Goal: Information Seeking & Learning: Check status

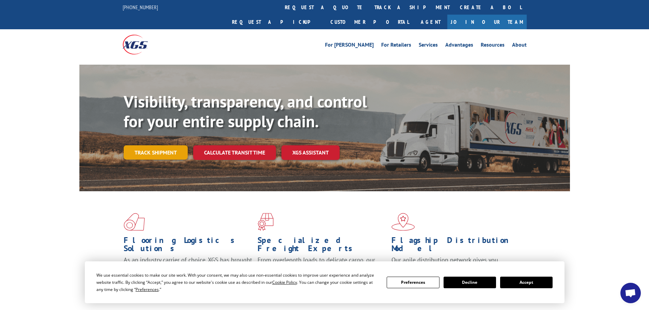
click at [141, 145] on link "Track shipment" at bounding box center [156, 152] width 64 height 14
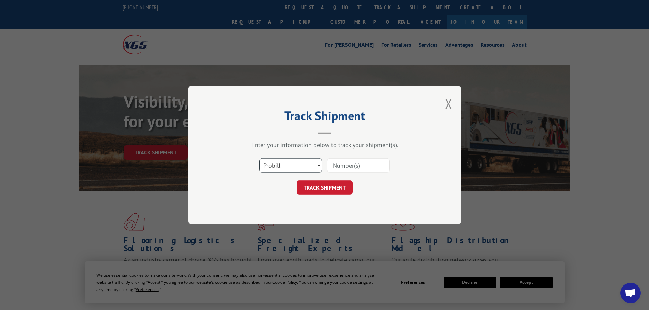
click at [312, 172] on select "Select category... Probill BOL PO" at bounding box center [290, 165] width 63 height 14
select select "po"
click at [259, 158] on select "Select category... Probill BOL PO" at bounding box center [290, 165] width 63 height 14
click at [343, 171] on input at bounding box center [358, 165] width 63 height 14
paste input "31503517"
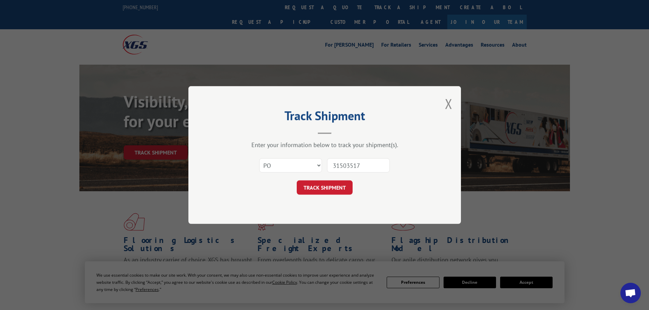
type input "31503517"
click at [297, 181] on button "TRACK SHIPMENT" at bounding box center [325, 188] width 56 height 14
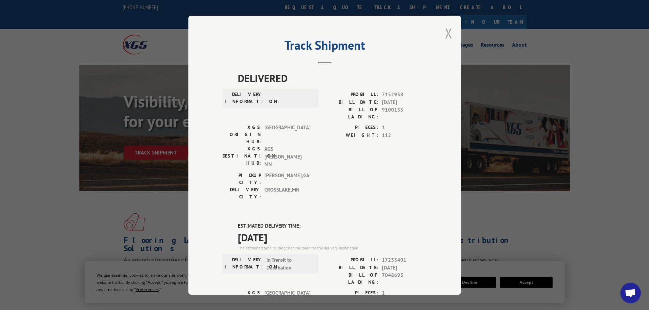
click at [447, 31] on button "Close modal" at bounding box center [448, 33] width 7 height 18
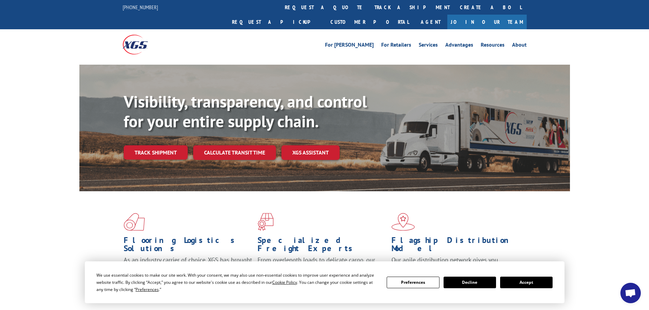
drag, startPoint x: 153, startPoint y: 134, endPoint x: 166, endPoint y: 135, distance: 12.9
click at [153, 145] on link "Track shipment" at bounding box center [156, 152] width 64 height 14
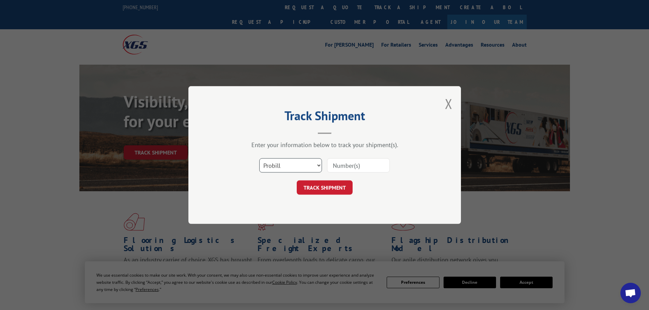
click at [281, 165] on select "Select category... Probill BOL PO" at bounding box center [290, 165] width 63 height 14
select select "po"
click at [259, 158] on select "Select category... Probill BOL PO" at bounding box center [290, 165] width 63 height 14
click at [346, 160] on input at bounding box center [358, 165] width 63 height 14
paste input "31503524"
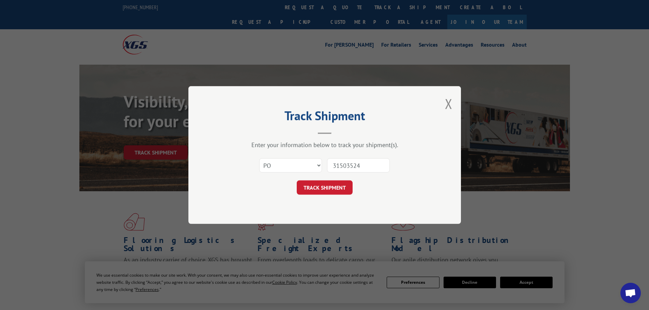
type input "31503524"
click at [297, 181] on button "TRACK SHIPMENT" at bounding box center [325, 188] width 56 height 14
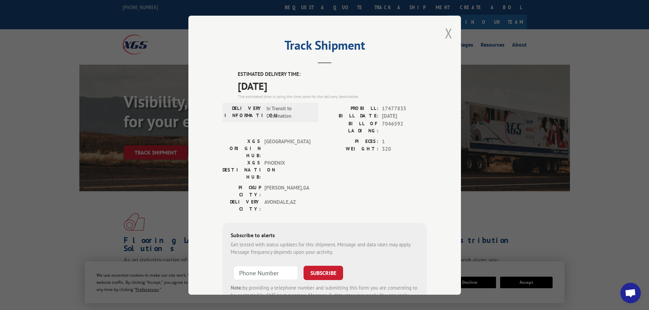
click at [445, 31] on button "Close modal" at bounding box center [448, 33] width 7 height 18
